Goal: Check status: Check status

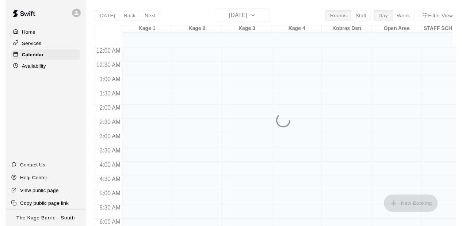
scroll to position [422, 0]
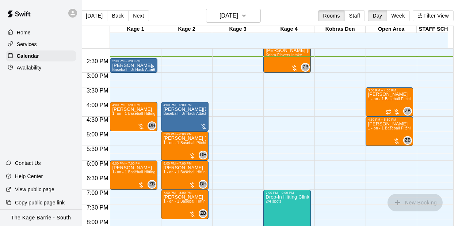
scroll to position [0, 0]
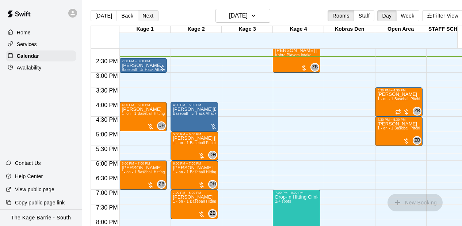
click at [148, 14] on button "Next" at bounding box center [148, 15] width 20 height 11
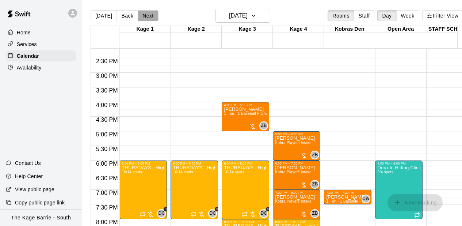
click at [147, 12] on button "Next" at bounding box center [148, 15] width 20 height 11
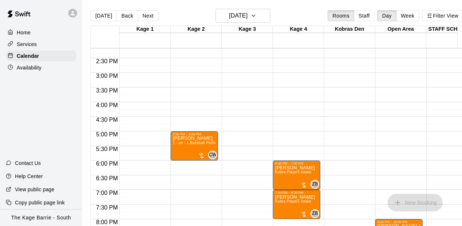
click at [145, 17] on button "Next" at bounding box center [148, 15] width 20 height 11
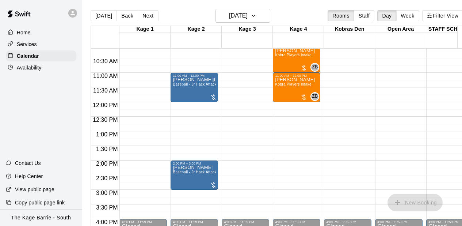
scroll to position [239, 0]
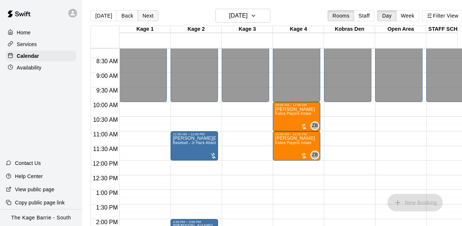
click at [151, 18] on button "Next" at bounding box center [148, 15] width 20 height 11
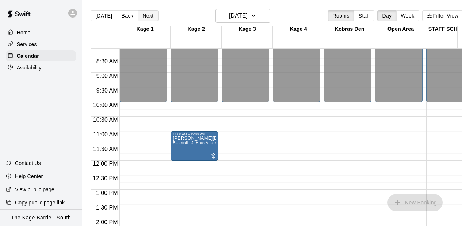
click at [151, 18] on button "Next" at bounding box center [148, 15] width 20 height 11
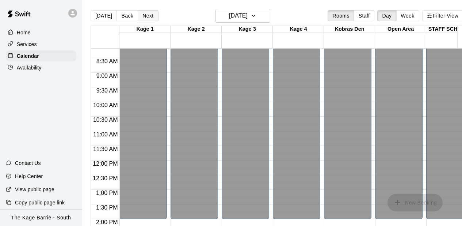
click at [151, 18] on button "Next" at bounding box center [148, 15] width 20 height 11
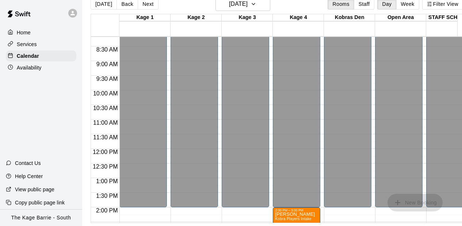
scroll to position [17, 0]
click at [270, 54] on div at bounding box center [247, 57] width 51 height 7
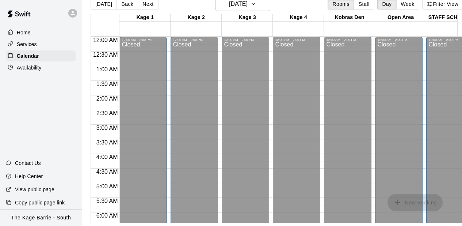
scroll to position [0, 0]
